Goal: Information Seeking & Learning: Check status

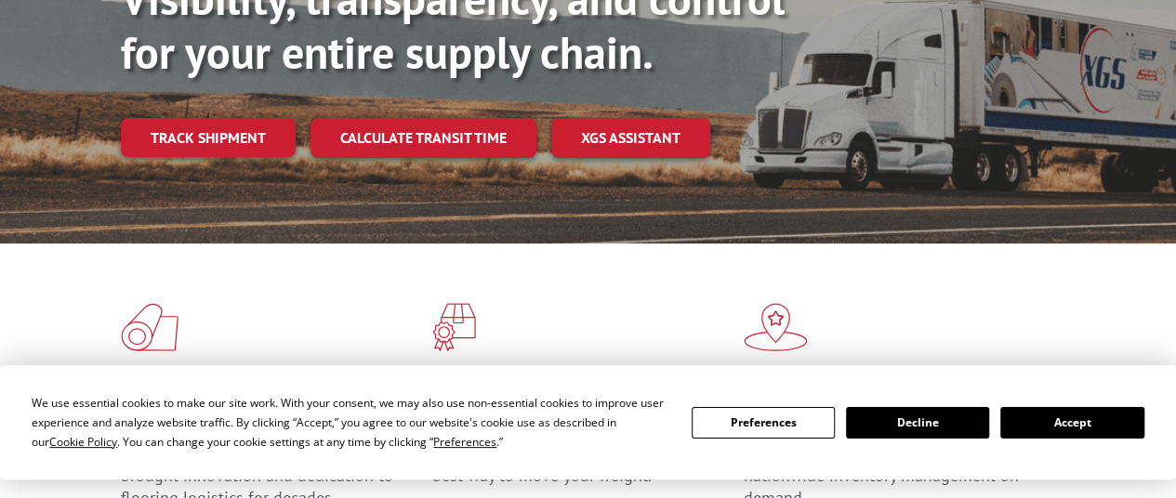
scroll to position [255, 0]
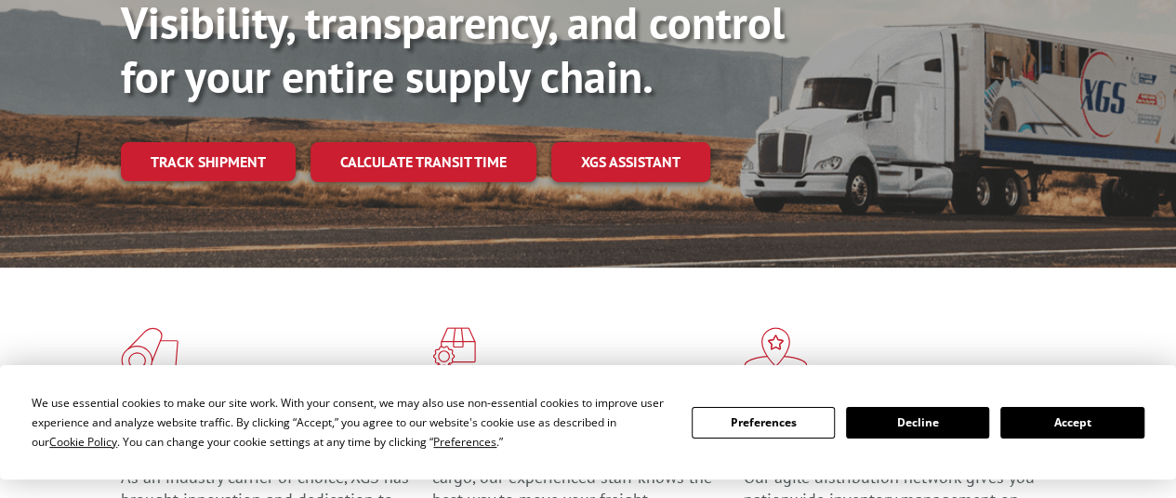
click at [766, 419] on button "Preferences" at bounding box center [763, 423] width 143 height 32
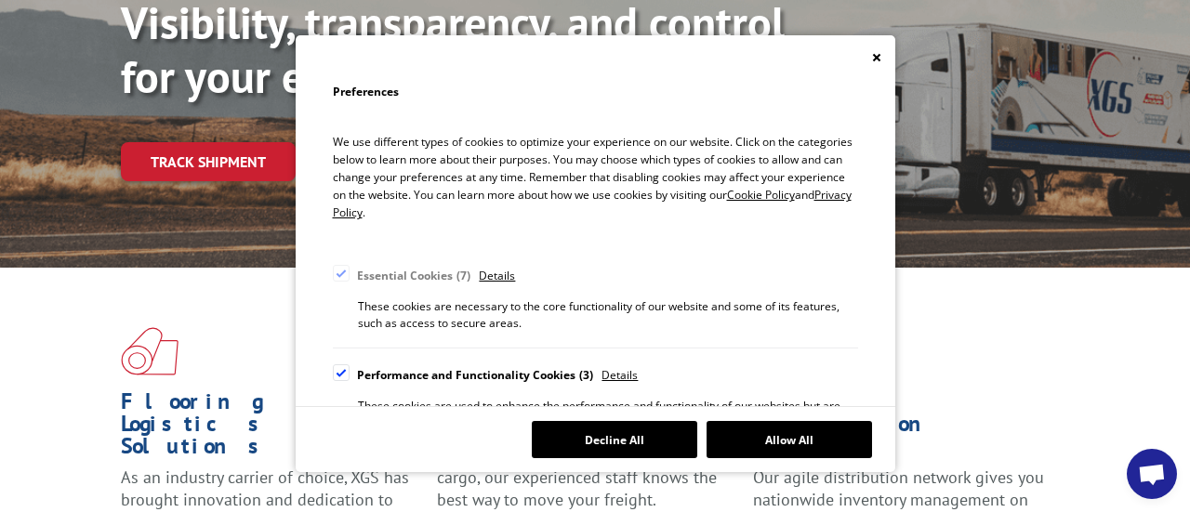
click at [227, 139] on div "Preferences We use different types of cookies to optimize your experience on ou…" at bounding box center [595, 256] width 1190 height 512
click at [883, 49] on div "Cookie Consent Preferences" at bounding box center [596, 57] width 600 height 45
click at [881, 57] on icon "Close" at bounding box center [876, 57] width 9 height 9
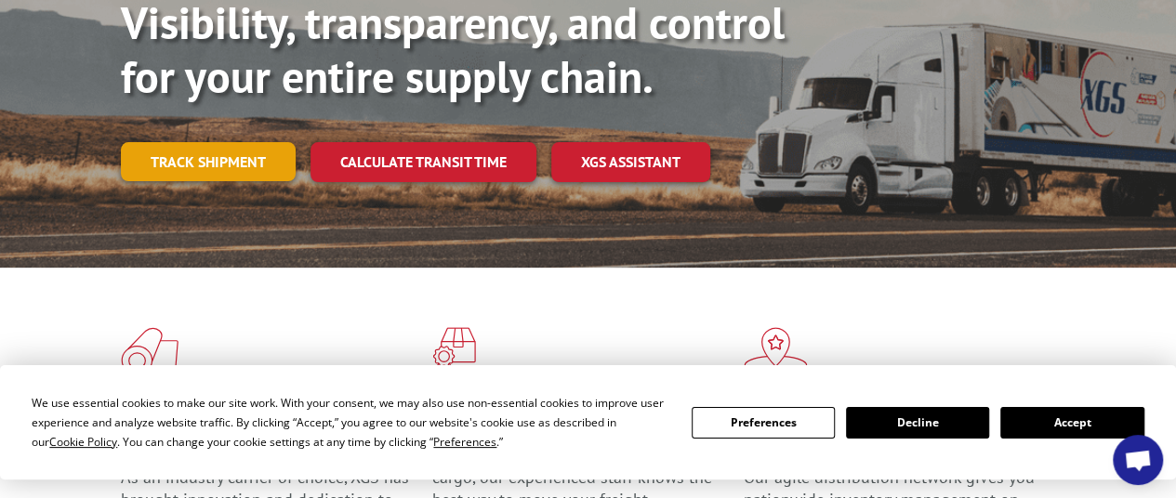
click at [244, 142] on link "Track shipment" at bounding box center [208, 161] width 175 height 39
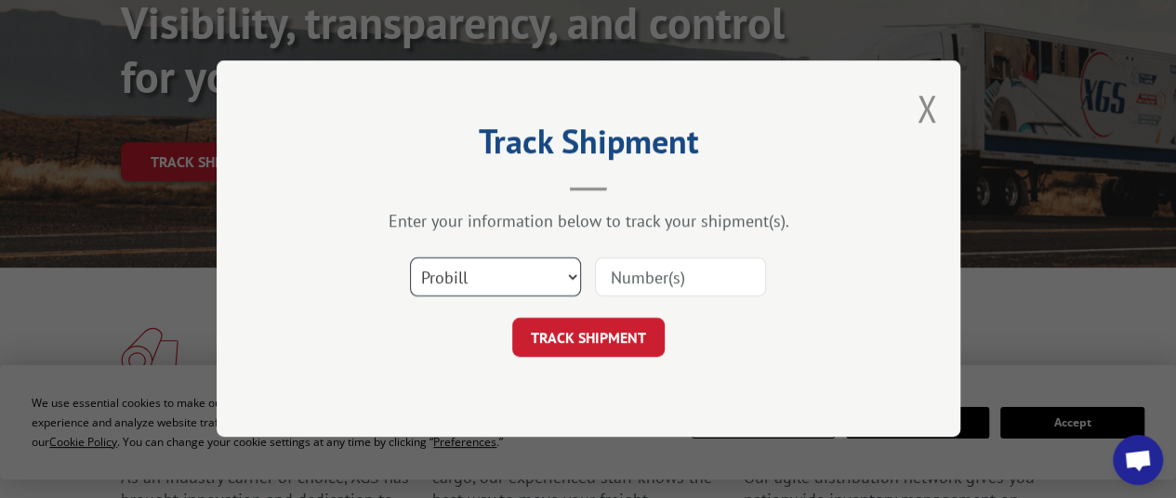
click at [480, 274] on select "Select category... Probill BOL PO" at bounding box center [495, 277] width 171 height 39
click at [675, 277] on input at bounding box center [680, 277] width 171 height 39
paste input "16961888"
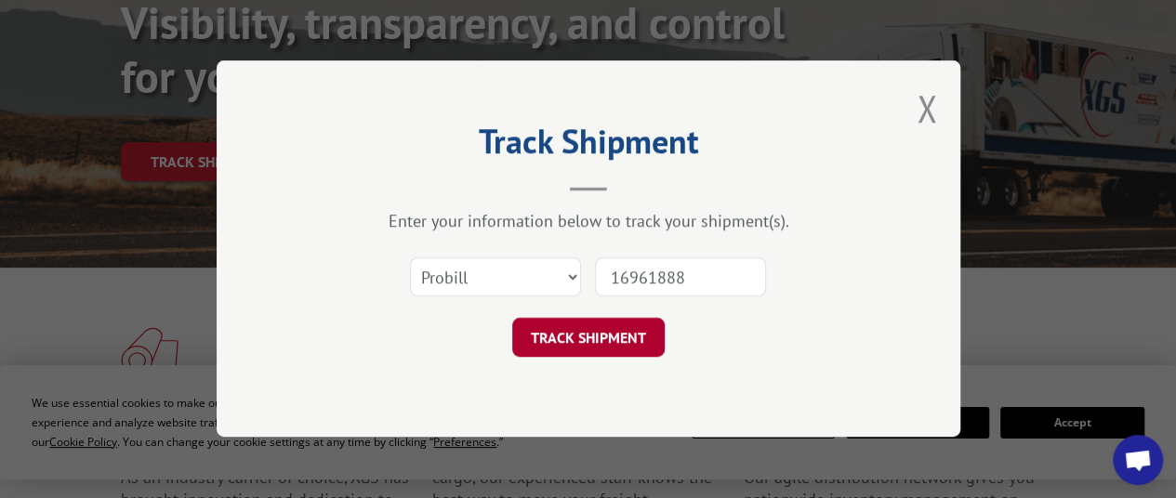
type input "16961888"
click at [607, 338] on button "TRACK SHIPMENT" at bounding box center [588, 338] width 152 height 39
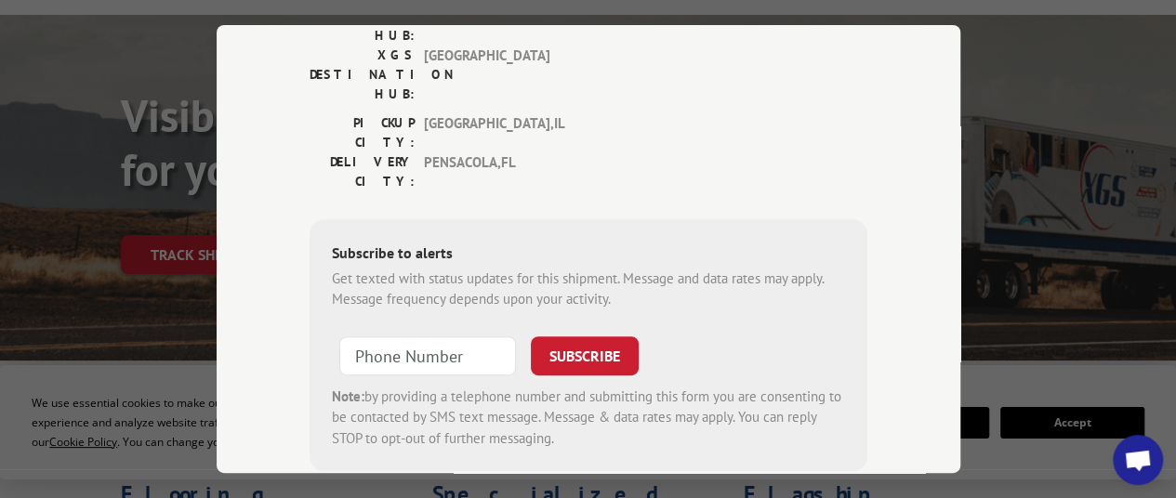
scroll to position [375, 0]
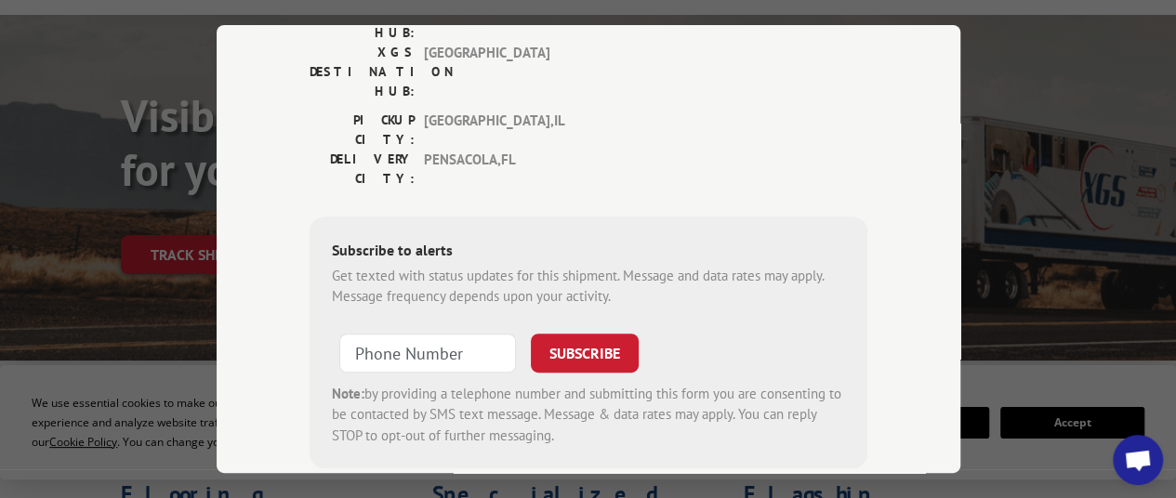
click at [1169, 114] on div "Track Shipment ESTIMATED DELIVERY TIME: [DATE] by noon The estimated time is us…" at bounding box center [588, 249] width 1176 height 498
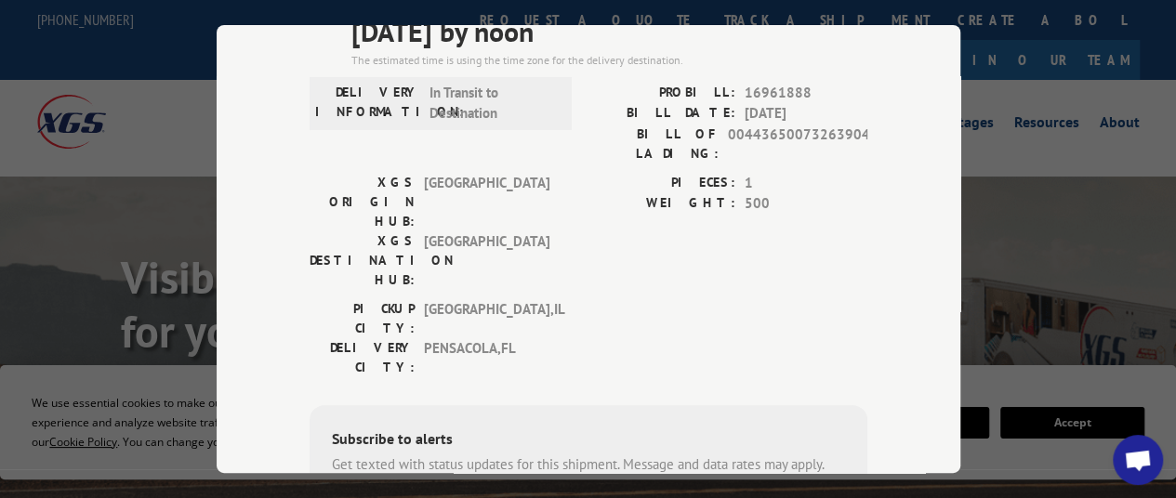
scroll to position [93, 0]
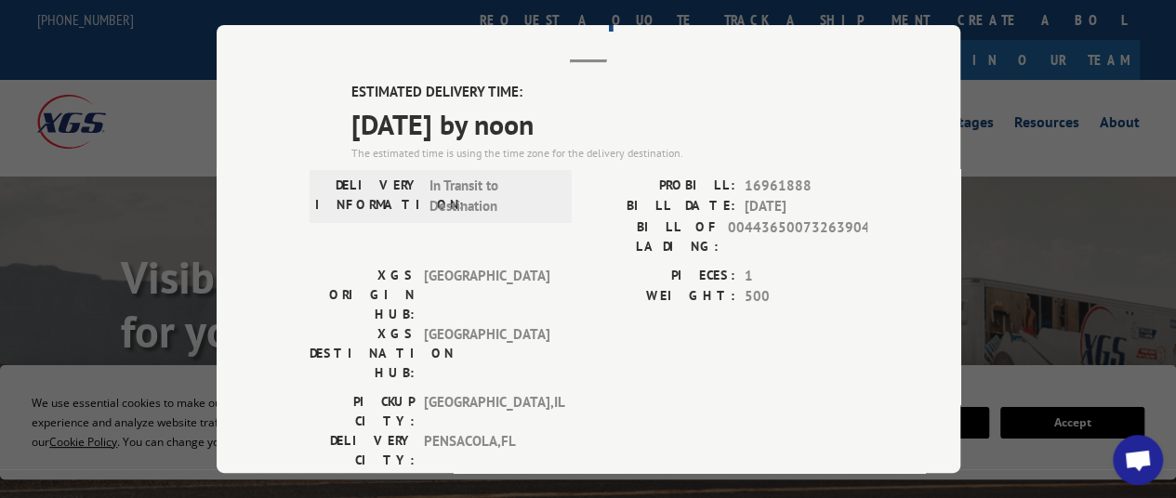
click at [466, 324] on span "[GEOGRAPHIC_DATA]" at bounding box center [487, 353] width 126 height 59
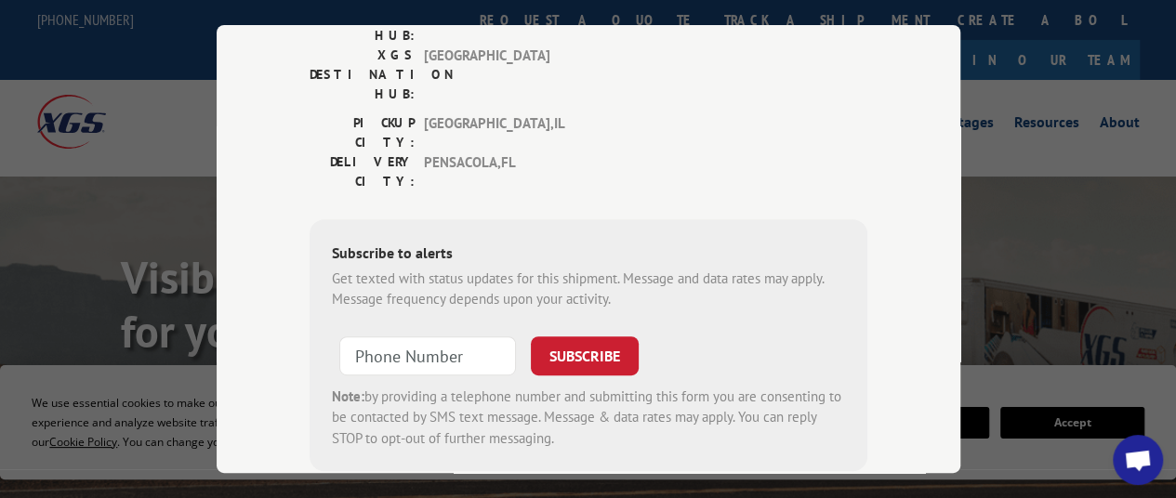
type input "+1 (___) ___-____"
click at [457, 336] on input "+1 (___) ___-____" at bounding box center [427, 355] width 177 height 39
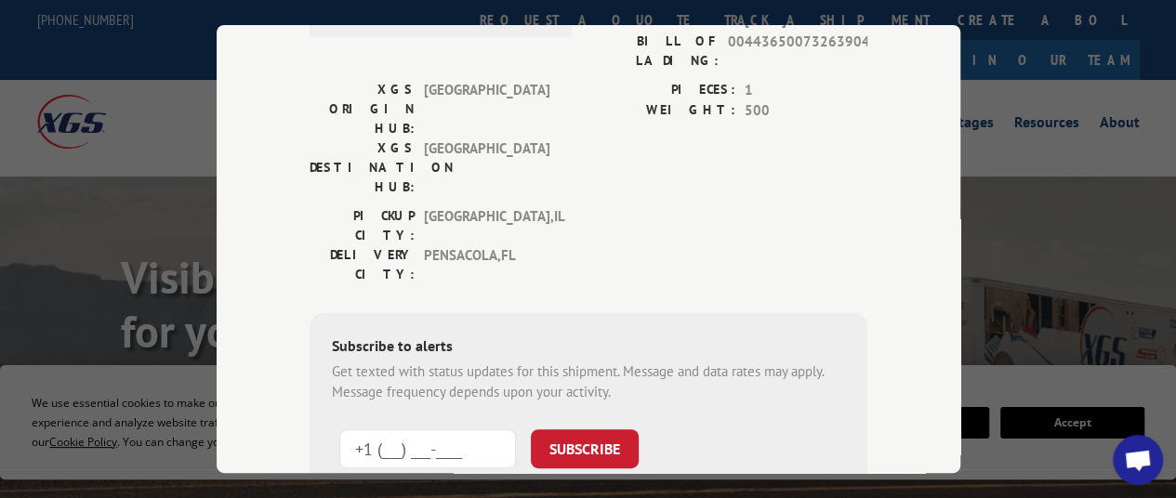
scroll to position [0, 0]
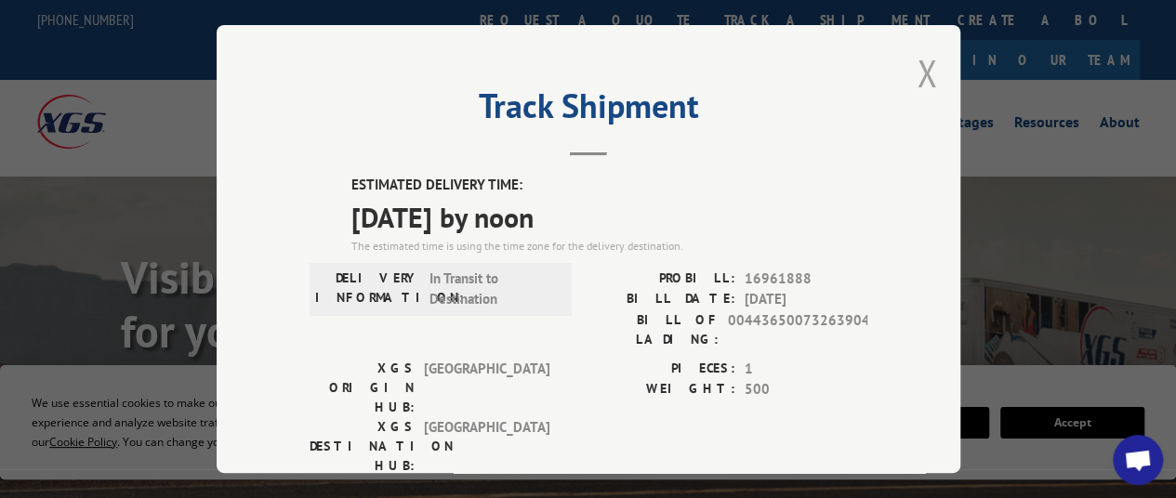
click at [922, 66] on button "Close modal" at bounding box center [927, 72] width 20 height 49
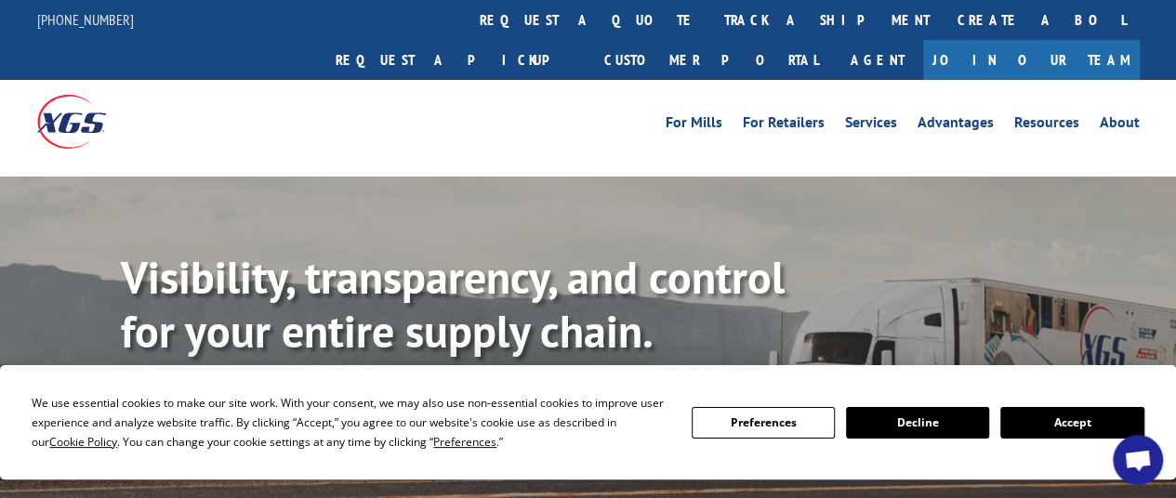
click at [1045, 420] on button "Accept" at bounding box center [1071, 423] width 143 height 32
